Goal: Find specific page/section: Find specific page/section

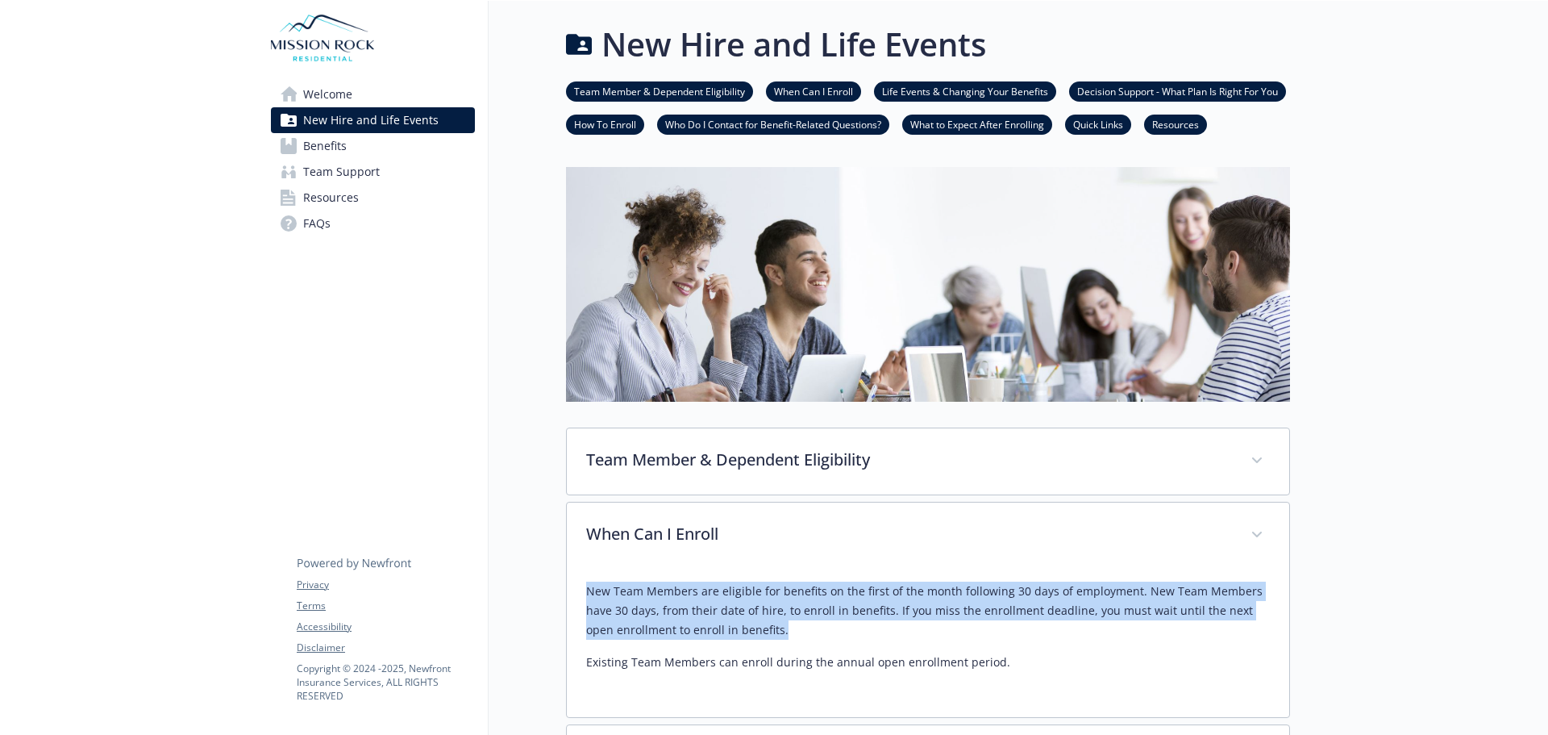
click at [370, 89] on link "Welcome" at bounding box center [373, 94] width 204 height 26
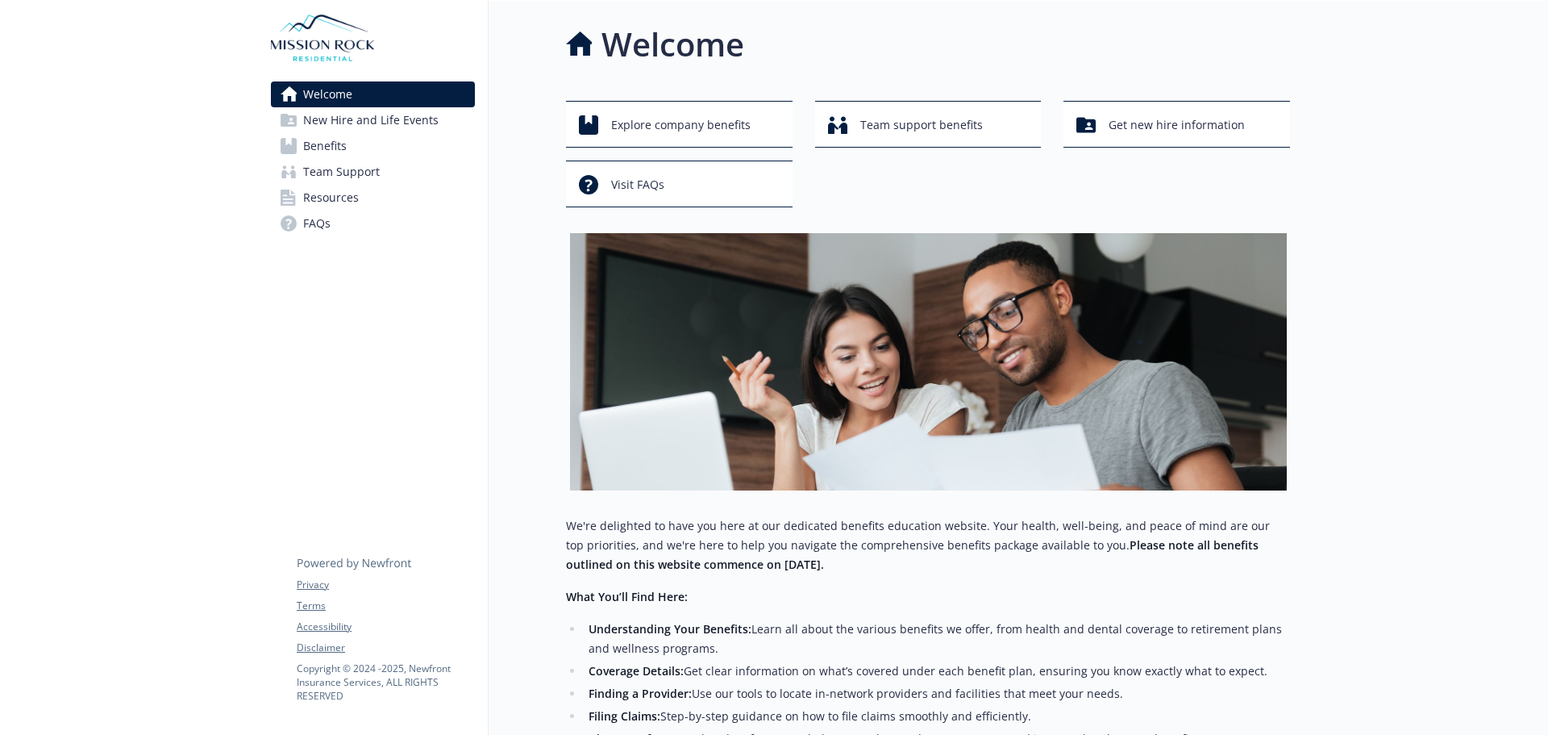
click at [359, 117] on span "New Hire and Life Events" at bounding box center [370, 120] width 135 height 26
